Goal: Browse casually: Explore the website without a specific task or goal

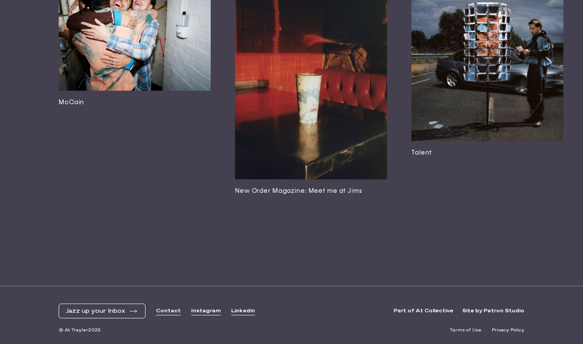
scroll to position [1892, 0]
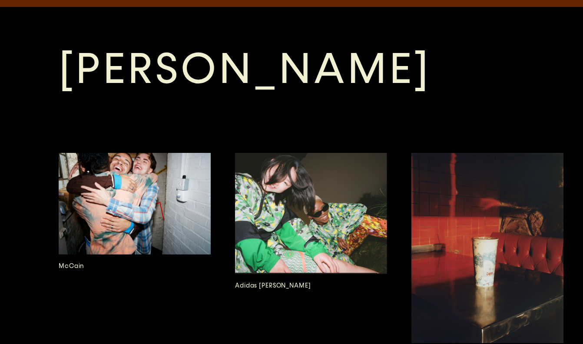
scroll to position [1538, 0]
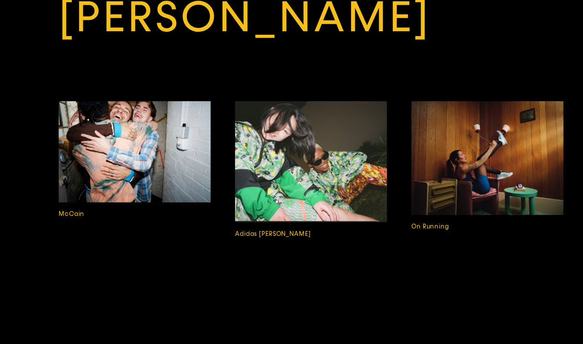
scroll to position [1909, 0]
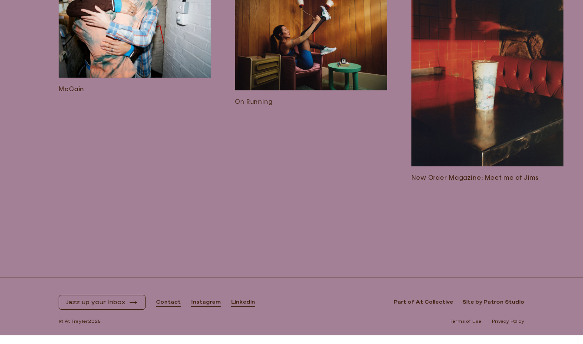
scroll to position [2083, 0]
